Goal: Book appointment/travel/reservation: Book appointment/travel/reservation

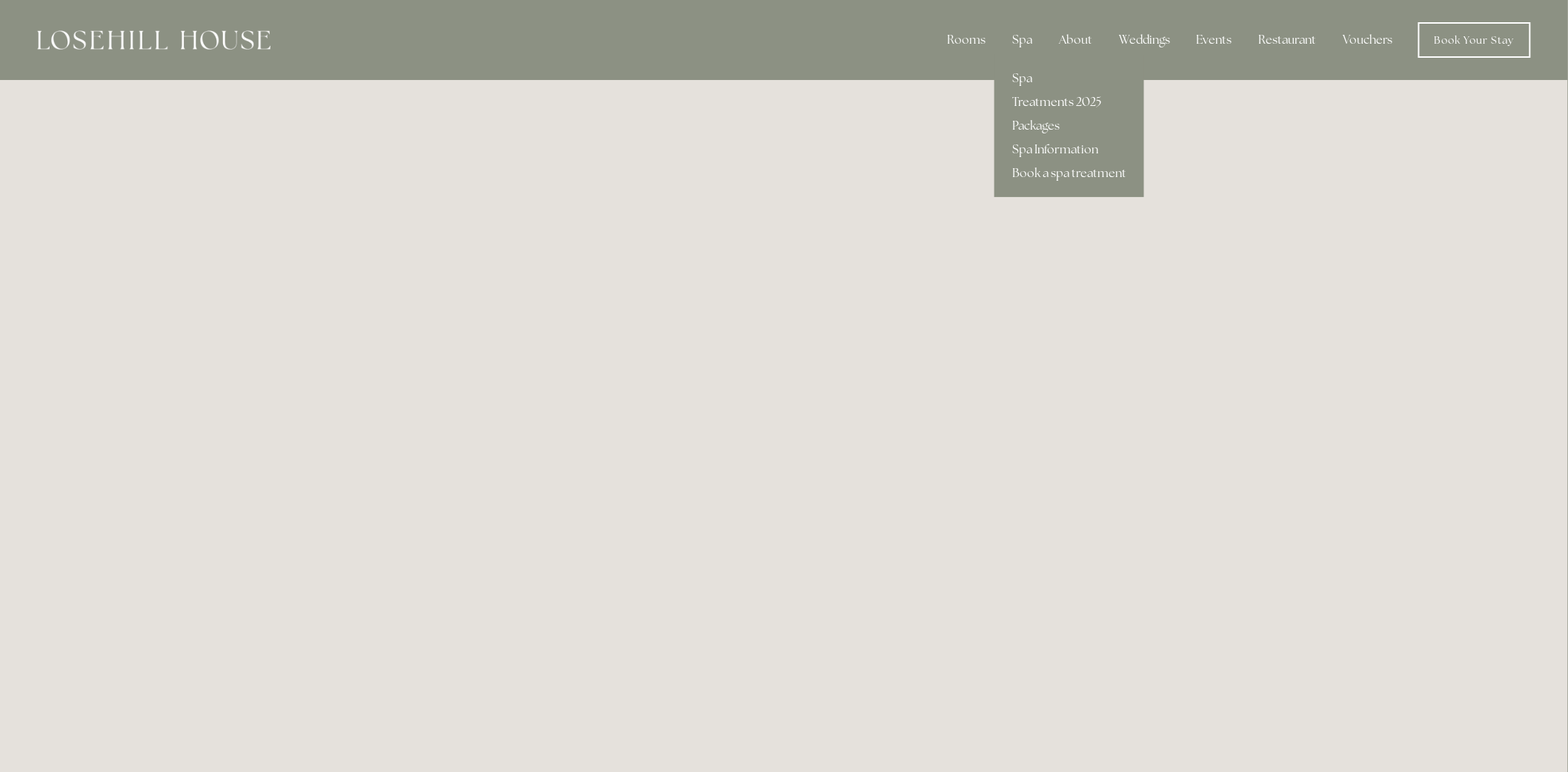
click at [1040, 102] on link "Treatments 2025" at bounding box center [1069, 102] width 149 height 24
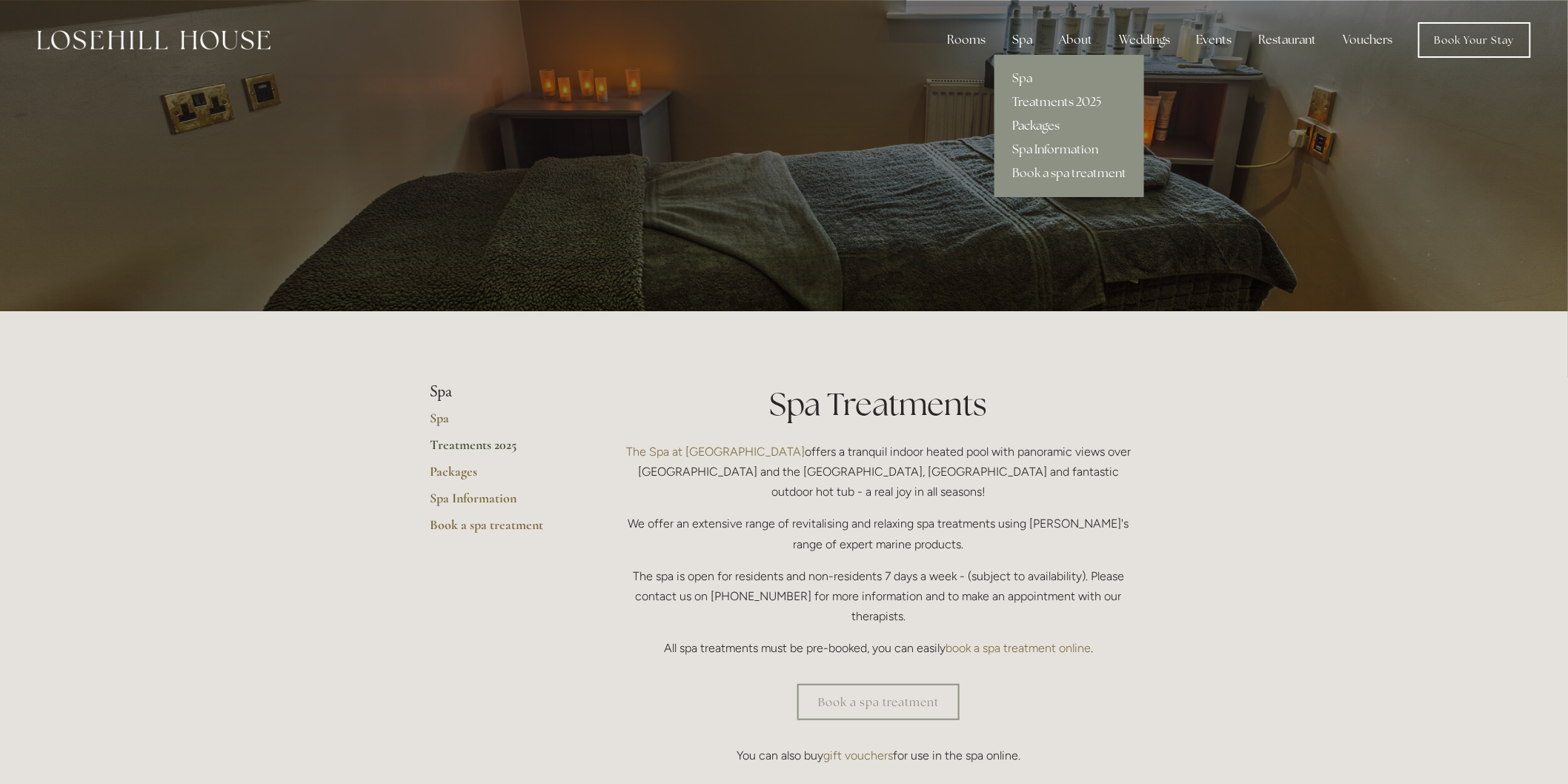
click at [1047, 120] on link "Packages" at bounding box center [1069, 126] width 149 height 24
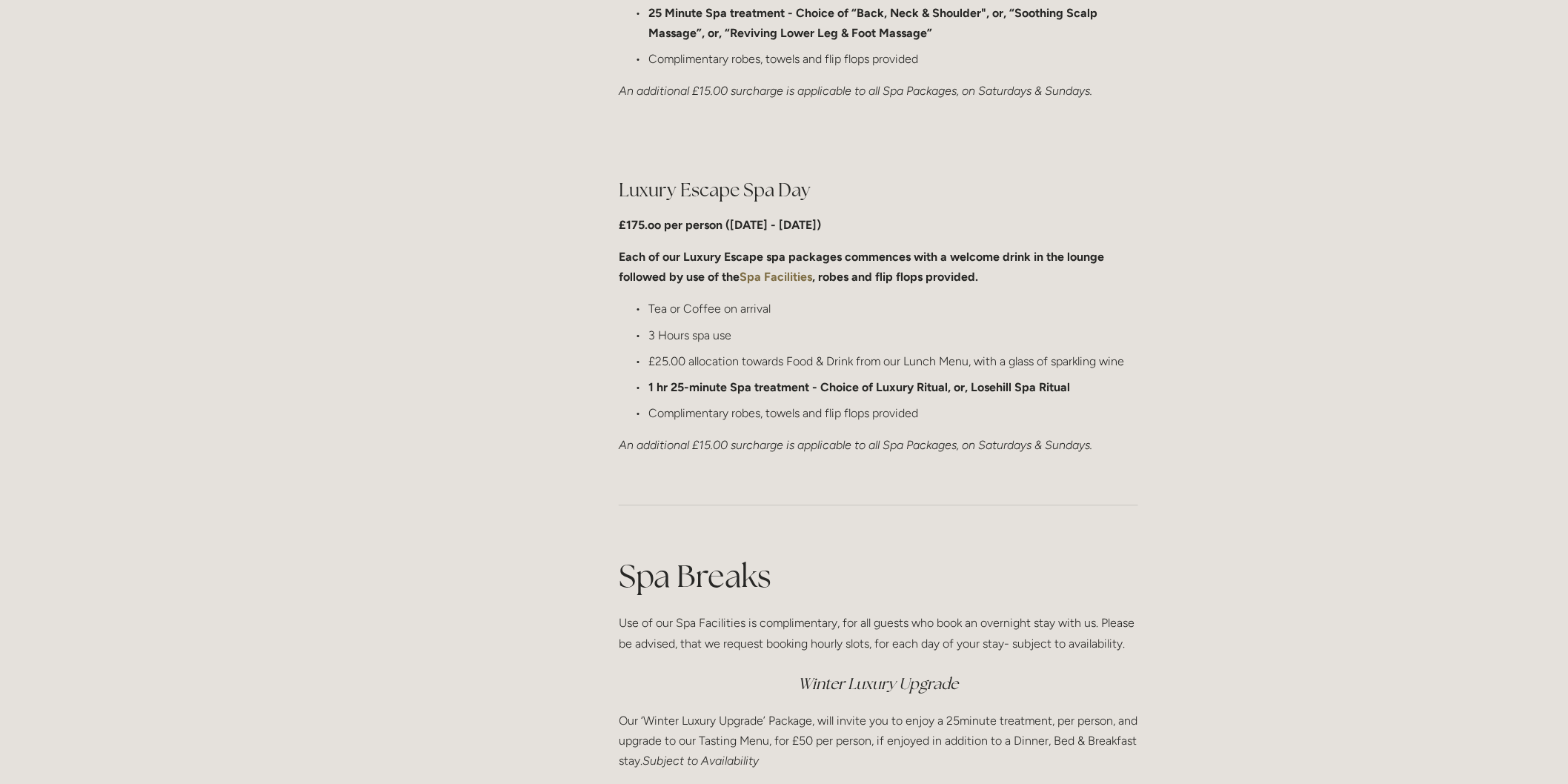
scroll to position [1483, 0]
